Goal: Information Seeking & Learning: Check status

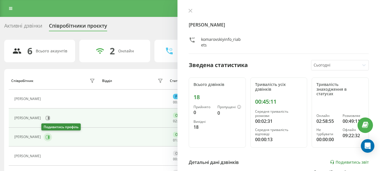
click at [46, 136] on icon at bounding box center [48, 137] width 4 height 4
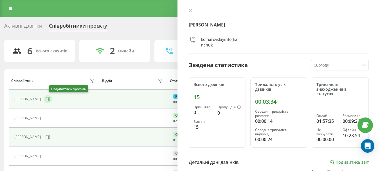
click at [50, 99] on icon at bounding box center [48, 99] width 4 height 4
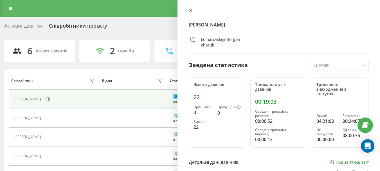
click at [188, 9] on button at bounding box center [190, 10] width 7 height 5
